Goal: Entertainment & Leisure: Browse casually

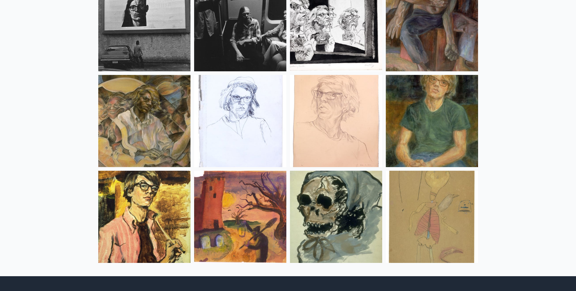
scroll to position [7944, 0]
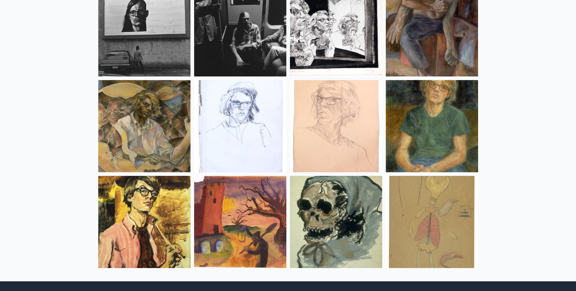
click at [408, 213] on img at bounding box center [432, 222] width 92 height 92
click at [319, 212] on img at bounding box center [336, 222] width 92 height 92
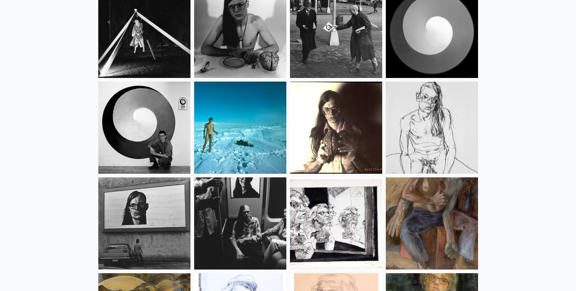
scroll to position [7732, 0]
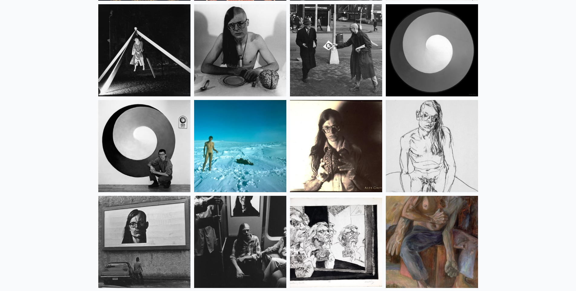
click at [137, 136] on img at bounding box center [144, 146] width 92 height 92
click at [212, 148] on img at bounding box center [240, 146] width 92 height 92
click at [142, 145] on img at bounding box center [144, 146] width 92 height 92
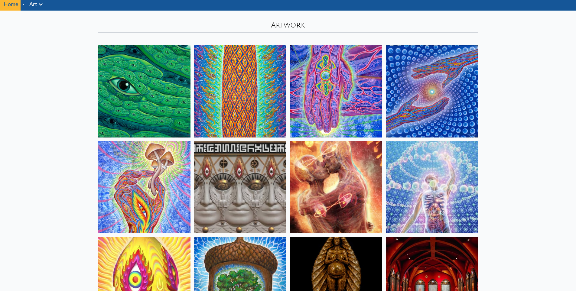
scroll to position [21, 0]
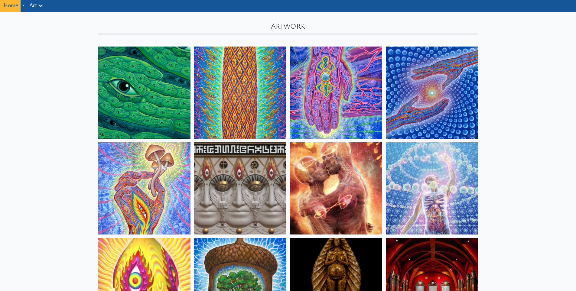
click at [319, 181] on img at bounding box center [336, 188] width 92 height 92
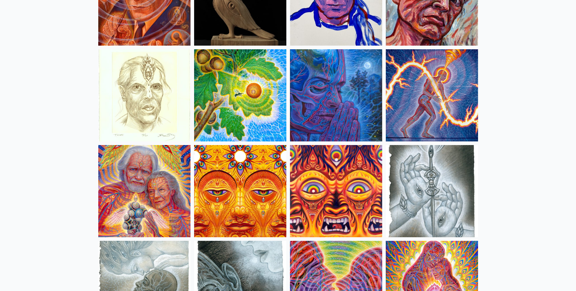
scroll to position [1745, 0]
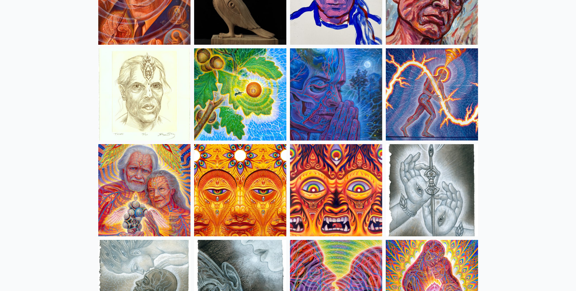
click at [255, 196] on img at bounding box center [240, 190] width 92 height 92
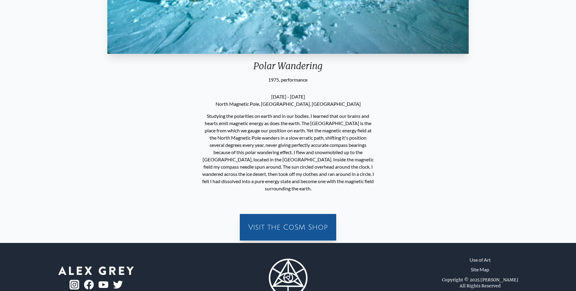
scroll to position [242, 0]
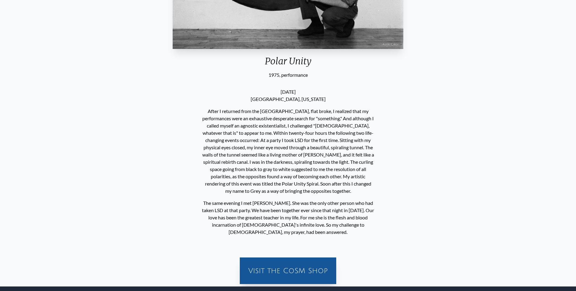
scroll to position [242, 0]
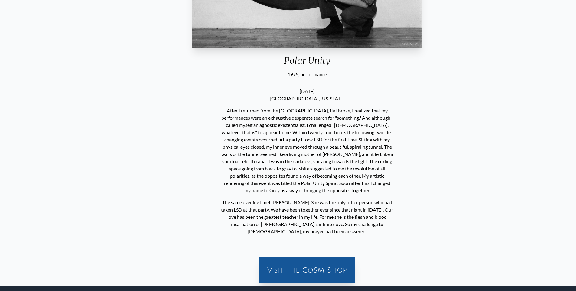
click at [230, 141] on p "After I returned from the North Magnetic Pole, flat broke, I realized that my p…" at bounding box center [307, 151] width 172 height 92
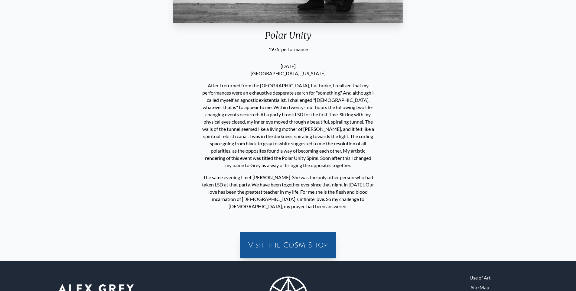
scroll to position [272, 0]
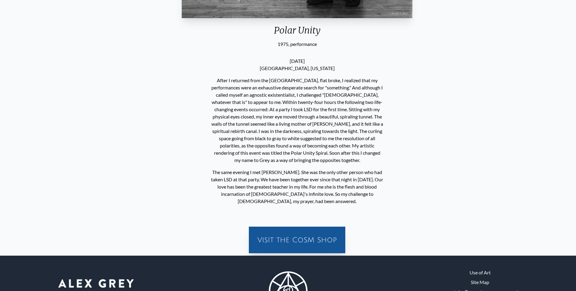
click at [211, 172] on p "The same evening I met Allyson. She was the only other person who had taken LSD…" at bounding box center [297, 186] width 172 height 41
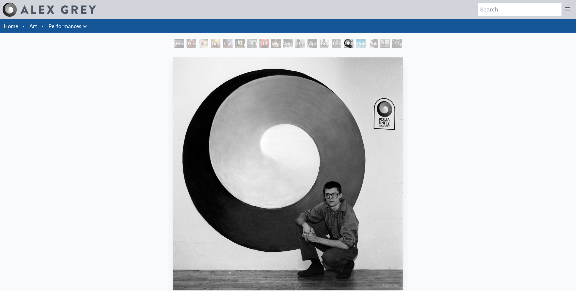
scroll to position [60, 0]
